Goal: Information Seeking & Learning: Learn about a topic

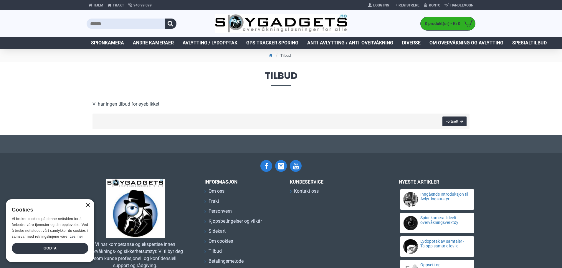
click at [88, 206] on div "×" at bounding box center [87, 206] width 4 height 4
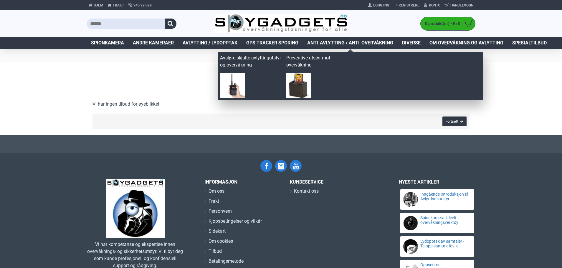
click at [348, 43] on span "Anti-avlytting / Anti-overvåkning" at bounding box center [350, 42] width 86 height 7
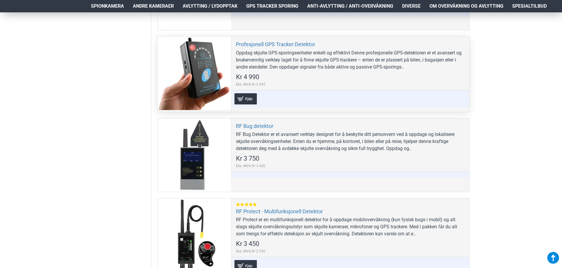
scroll to position [353, 0]
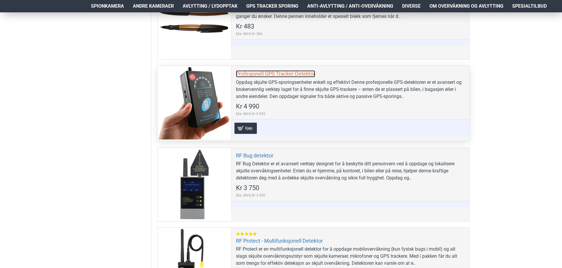
click at [303, 73] on link "Profesjonell GPS Tracker Detektor" at bounding box center [275, 73] width 79 height 7
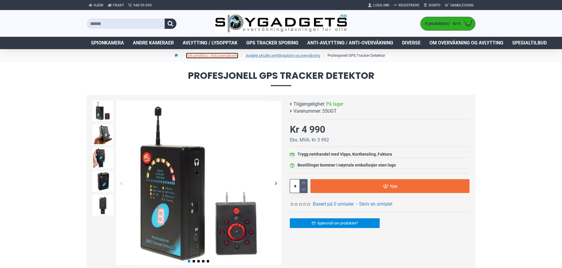
click at [217, 54] on link "Anti-avlytting / Anti-overvåkning" at bounding box center [212, 56] width 52 height 6
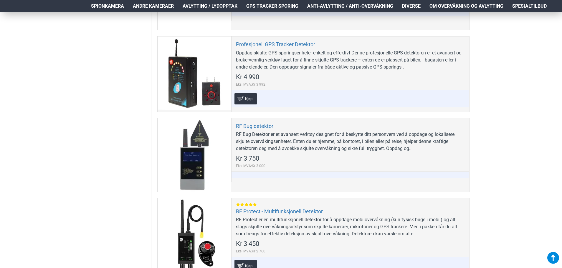
scroll to position [412, 0]
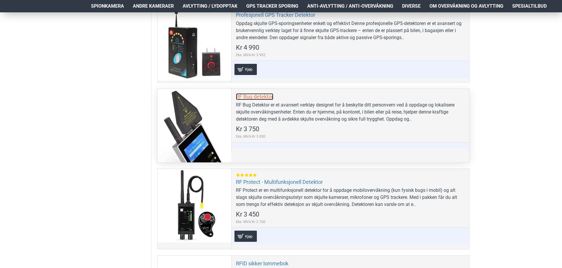
click at [258, 97] on link "RF Bug detektor" at bounding box center [254, 96] width 37 height 7
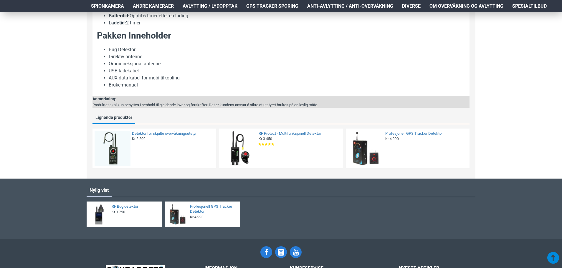
scroll to position [536, 0]
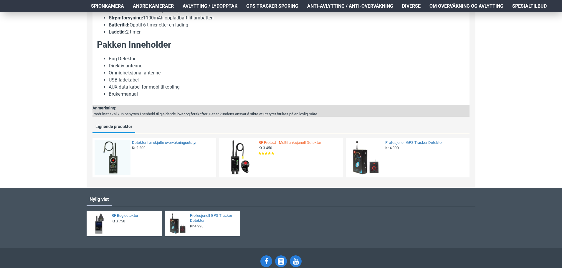
click at [287, 143] on link "RF Protect - Multifunksjonell Detektor" at bounding box center [299, 143] width 81 height 5
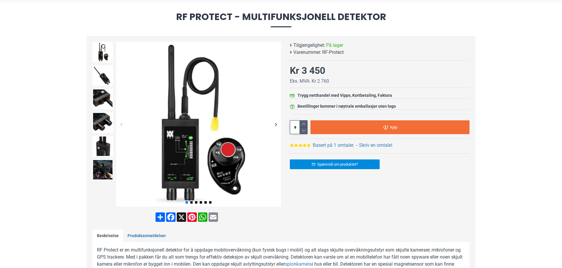
scroll to position [29, 0]
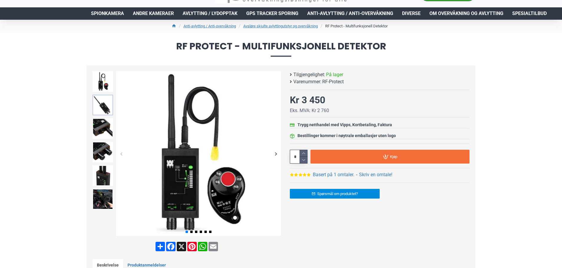
click at [106, 107] on img at bounding box center [102, 105] width 21 height 21
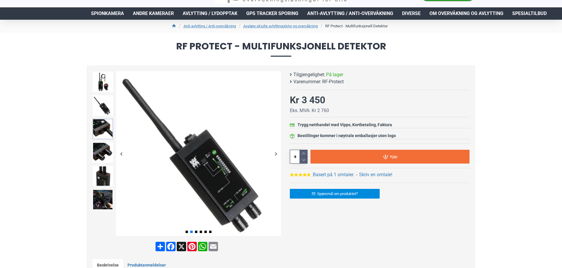
click at [105, 126] on img at bounding box center [102, 129] width 21 height 21
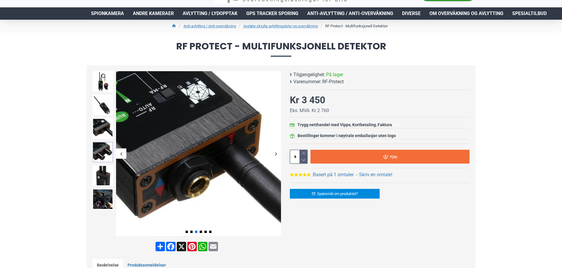
click at [101, 150] on img at bounding box center [102, 152] width 21 height 21
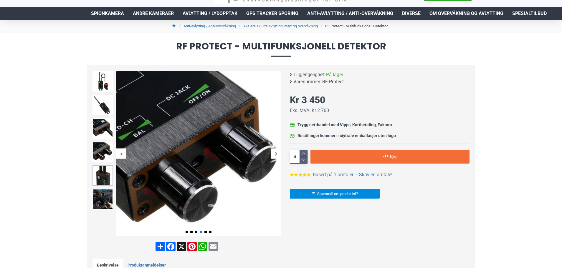
click at [101, 173] on img at bounding box center [102, 176] width 21 height 21
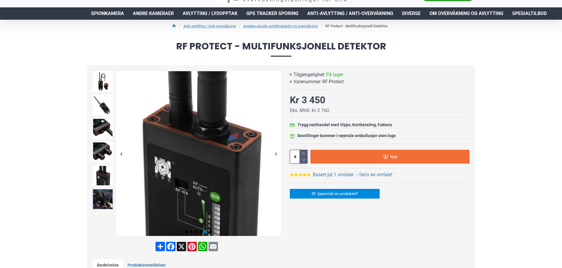
click at [97, 196] on img at bounding box center [102, 199] width 21 height 21
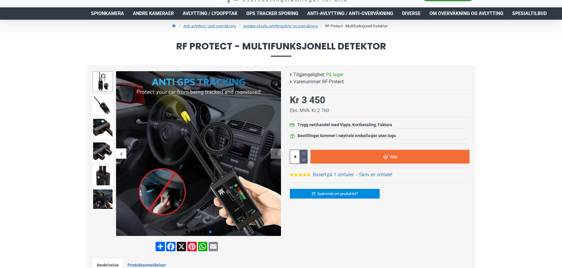
click at [104, 82] on img at bounding box center [102, 81] width 21 height 21
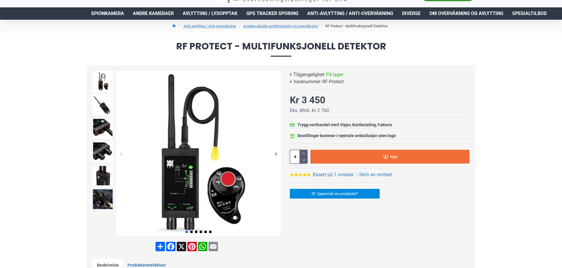
click at [103, 192] on img at bounding box center [102, 199] width 21 height 21
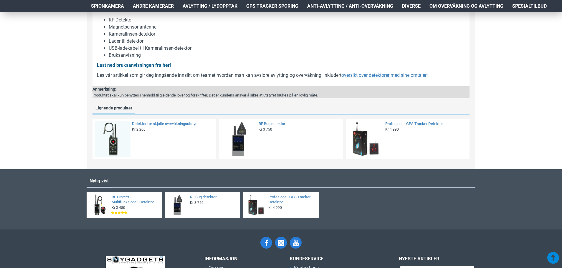
scroll to position [589, 0]
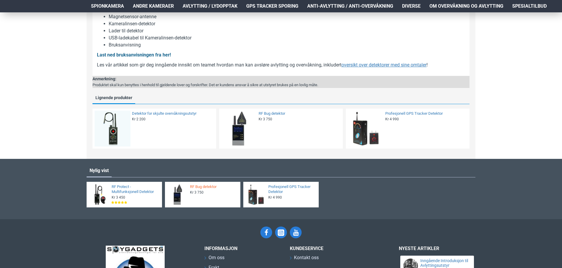
click at [214, 190] on link "RF Bug detektor" at bounding box center [213, 187] width 47 height 5
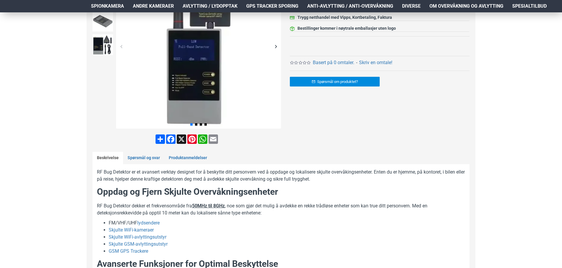
scroll to position [147, 0]
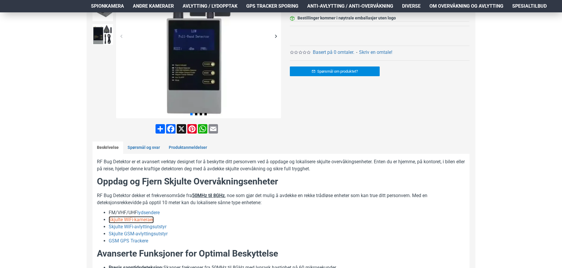
click at [145, 219] on link "Skjulte WiFi-kameraer" at bounding box center [131, 220] width 45 height 7
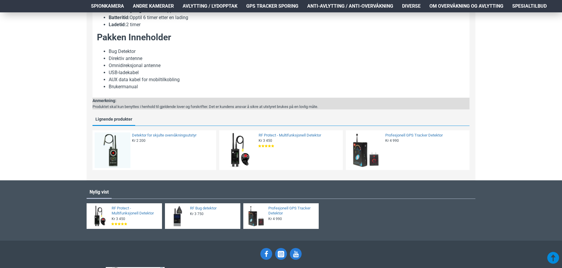
scroll to position [560, 0]
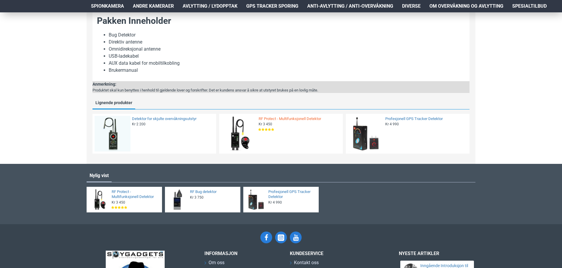
click at [291, 118] on link "RF Protect - Multifunksjonell Detektor" at bounding box center [299, 119] width 81 height 5
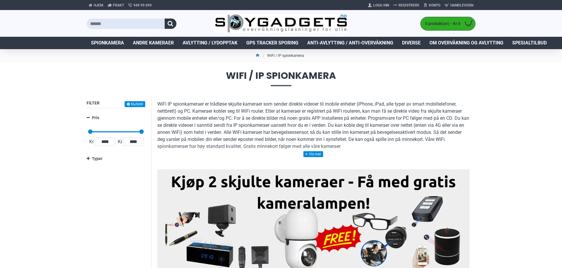
scroll to position [29, 0]
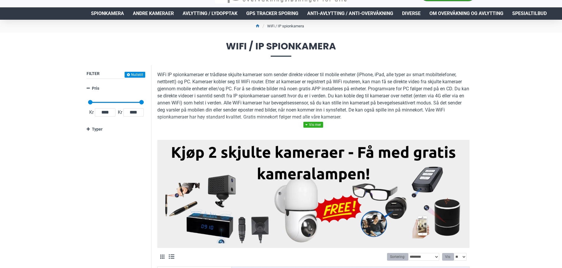
click at [313, 125] on link at bounding box center [313, 125] width 20 height 6
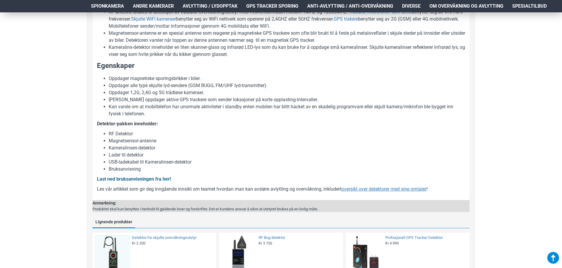
scroll to position [560, 0]
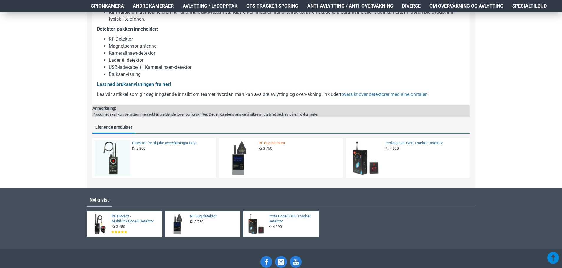
click at [269, 146] on link "RF Bug detektor" at bounding box center [299, 143] width 81 height 5
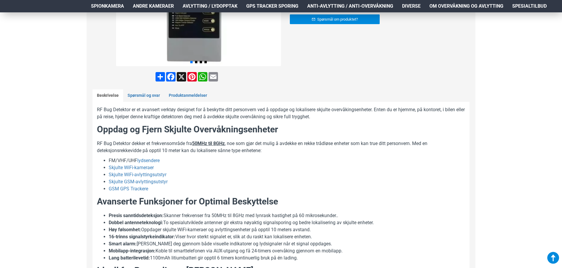
scroll to position [206, 0]
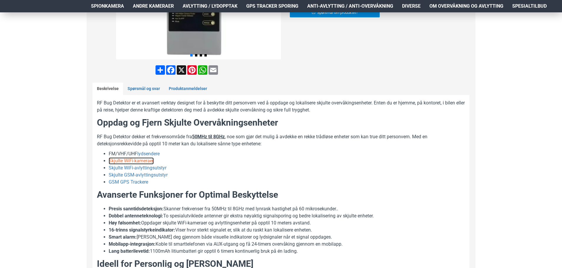
click at [126, 161] on link "Skjulte WiFi-kameraer" at bounding box center [131, 161] width 45 height 7
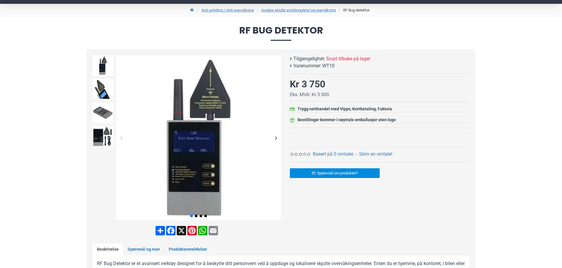
scroll to position [29, 0]
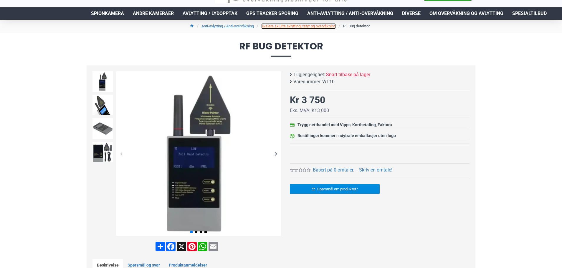
click at [327, 25] on link "Avsløre skjulte avlyttingutstyr og overvåkning" at bounding box center [298, 26] width 75 height 6
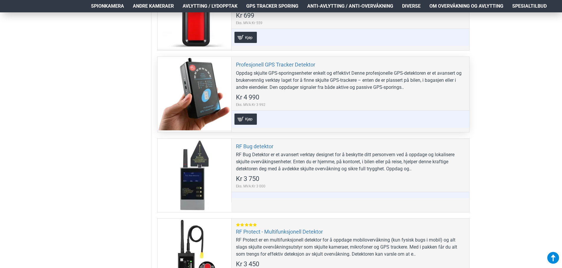
scroll to position [324, 0]
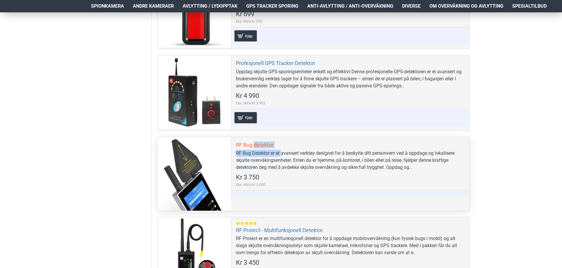
drag, startPoint x: 281, startPoint y: 144, endPoint x: 262, endPoint y: 145, distance: 19.8
click at [259, 145] on div "RF Bug detektor RF Bug Detektor er et avansert verktøy designet for å beskytte …" at bounding box center [350, 169] width 238 height 64
click at [295, 143] on div "RF Bug detektor RF Bug Detektor er et avansert verktøy designet for å beskytte …" at bounding box center [350, 169] width 238 height 64
drag, startPoint x: 288, startPoint y: 143, endPoint x: 274, endPoint y: 144, distance: 14.2
click at [274, 144] on div "RF Bug detektor RF Bug Detektor er et avansert verktøy designet for å beskytte …" at bounding box center [350, 169] width 238 height 64
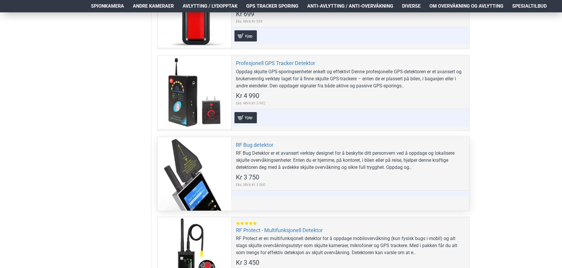
click at [310, 146] on div "RF Bug detektor RF Bug Detektor er et avansert verktøy designet for å beskytte …" at bounding box center [350, 169] width 238 height 64
drag, startPoint x: 284, startPoint y: 142, endPoint x: 270, endPoint y: 142, distance: 13.8
click at [270, 142] on div "RF Bug detektor RF Bug Detektor er et avansert verktøy designet for å beskytte …" at bounding box center [350, 169] width 238 height 64
click at [298, 146] on div "RF Bug detektor RF Bug Detektor er et avansert verktøy designet for å beskytte …" at bounding box center [350, 169] width 238 height 64
drag, startPoint x: 232, startPoint y: 142, endPoint x: 279, endPoint y: 147, distance: 47.1
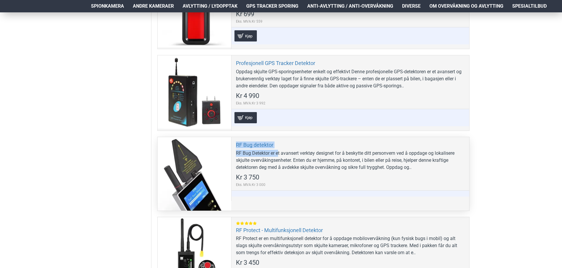
click at [279, 147] on div "RF Bug detektor RF Bug Detektor er et avansert verktøy designet for å beskytte …" at bounding box center [350, 169] width 238 height 64
click at [300, 144] on div "RF Bug detektor RF Bug Detektor er et avansert verktøy designet for å beskytte …" at bounding box center [350, 169] width 238 height 64
drag, startPoint x: 234, startPoint y: 142, endPoint x: 275, endPoint y: 143, distance: 41.0
click at [275, 143] on div "RF Bug detektor RF Bug Detektor er et avansert verktøy designet for å beskytte …" at bounding box center [350, 169] width 238 height 64
copy link "RF Bug detektor"
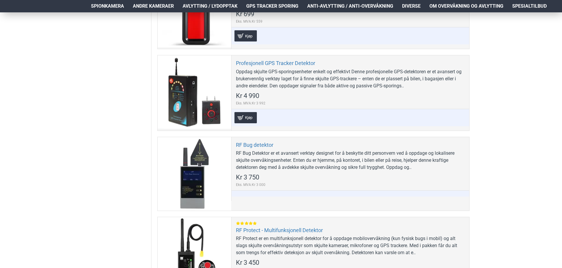
click at [530, 163] on div "Hjem Frakt 940 99 099 Logg Inn Registrere Konto Handlevogn 0 0 produkt(er) - Kr…" at bounding box center [281, 119] width 562 height 863
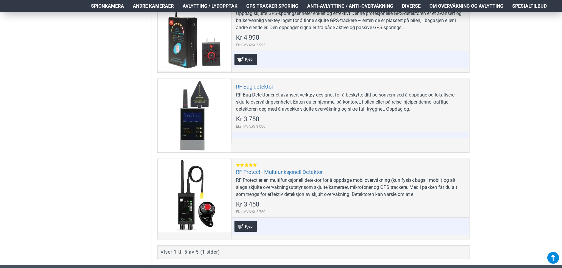
scroll to position [383, 0]
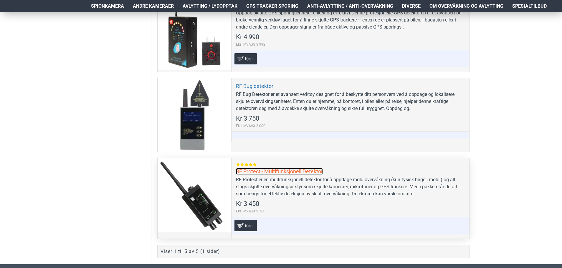
click at [306, 171] on link "RF Protect - Multifunksjonell Detektor" at bounding box center [279, 171] width 87 height 7
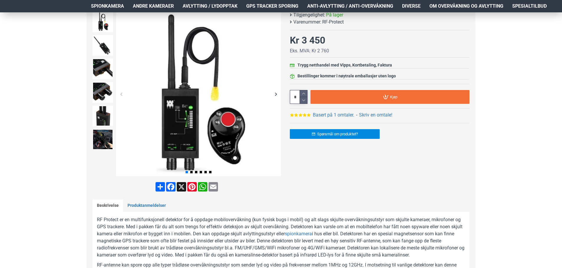
scroll to position [88, 0]
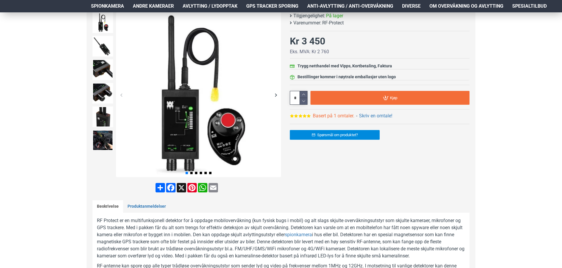
click at [342, 116] on link "Basert på 1 omtaler." at bounding box center [334, 116] width 42 height 7
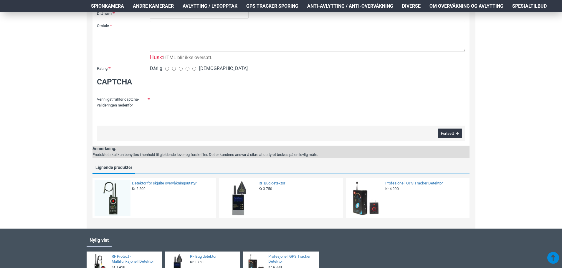
scroll to position [410, 0]
